Goal: Browse casually

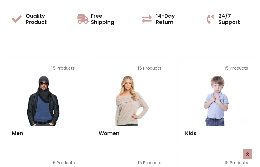
scroll to position [450, 0]
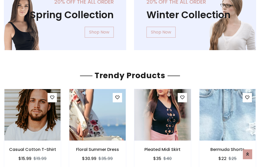
click at [162, 115] on img at bounding box center [162, 114] width 67 height 125
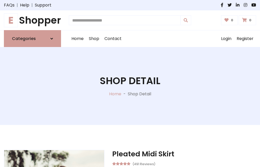
click at [32, 20] on h1 "E Shopper" at bounding box center [32, 20] width 57 height 11
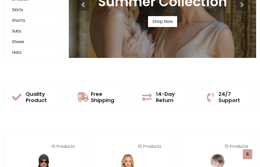
scroll to position [50, 0]
